Goal: Task Accomplishment & Management: Use online tool/utility

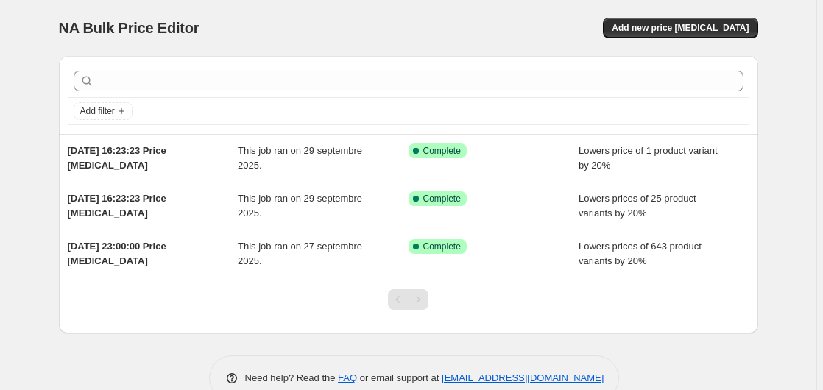
click at [513, 21] on div "Add new price [MEDICAL_DATA]" at bounding box center [582, 28] width 351 height 21
